Goal: Information Seeking & Learning: Learn about a topic

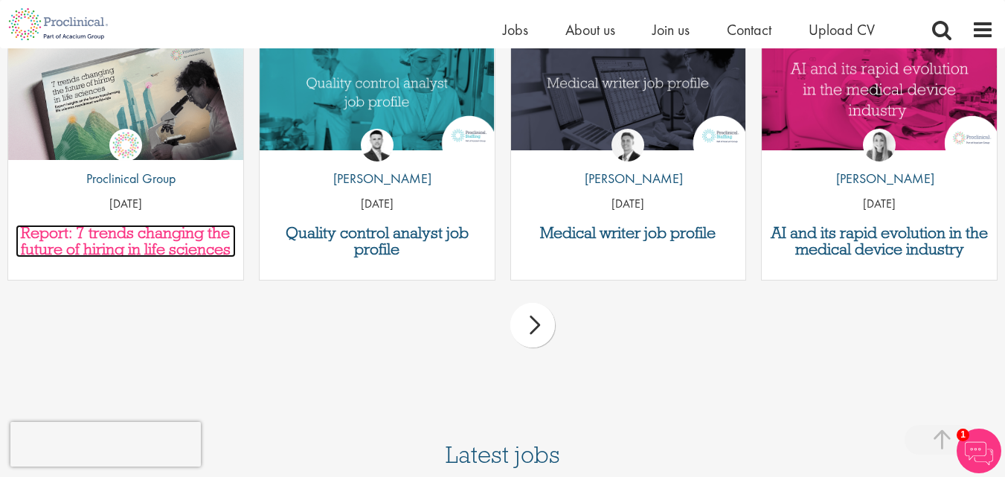
click at [118, 225] on h3 "Report: 7 trends changing the future of hiring in life sciences" at bounding box center [126, 241] width 220 height 33
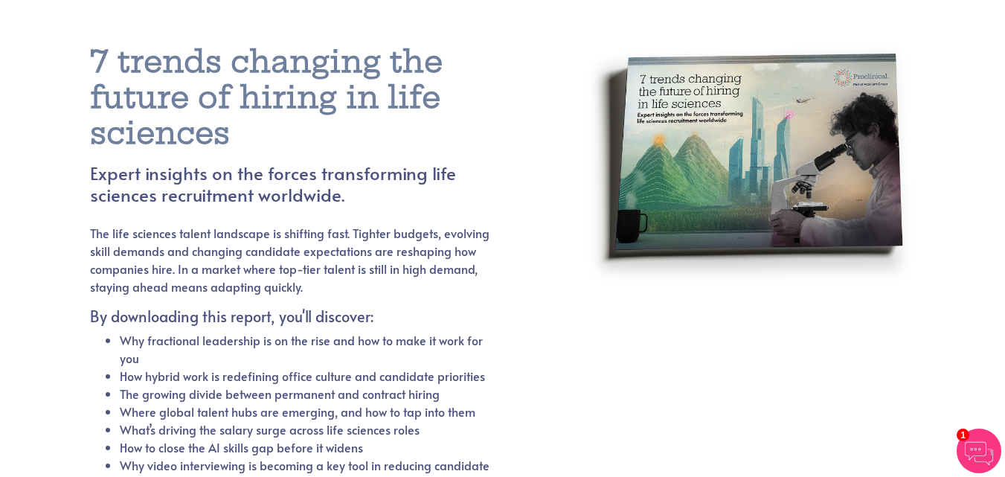
scroll to position [187, 0]
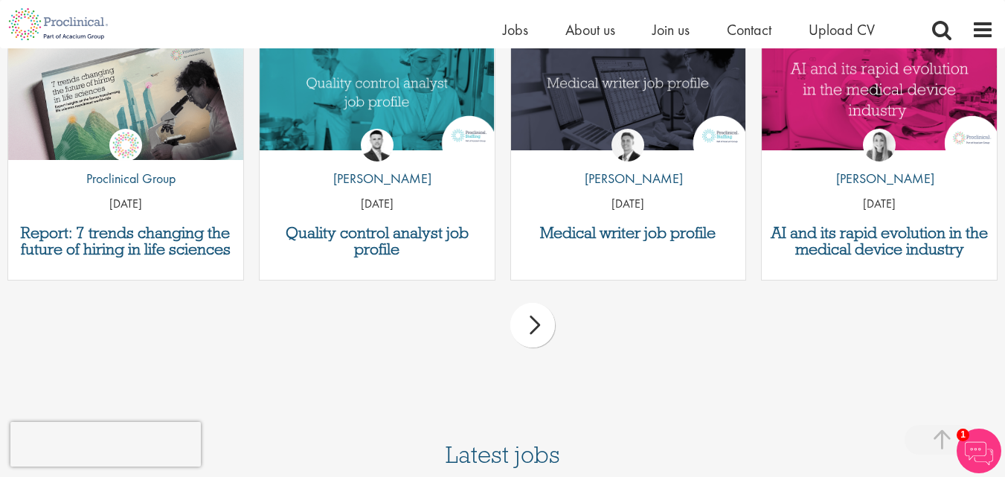
scroll to position [4125, 0]
